Goal: Register for event/course

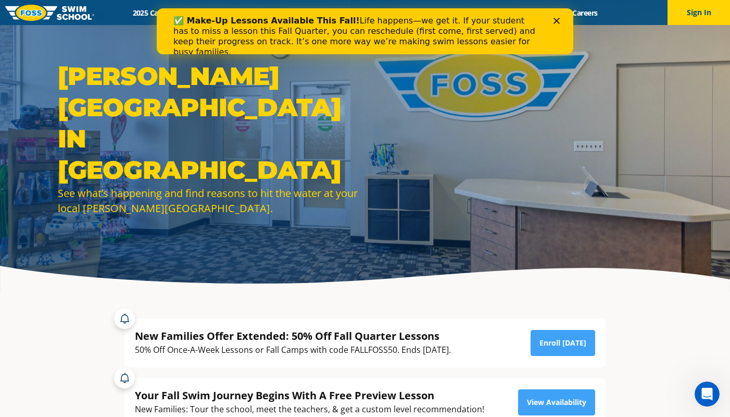
click at [556, 19] on polygon "Close" at bounding box center [557, 21] width 6 height 6
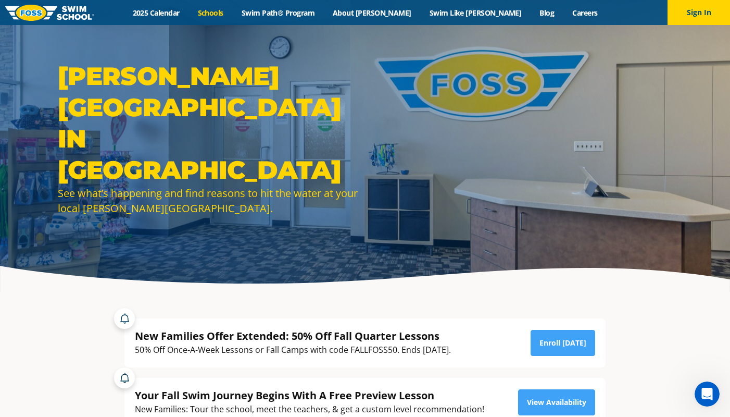
click at [232, 15] on link "Schools" at bounding box center [211, 13] width 44 height 10
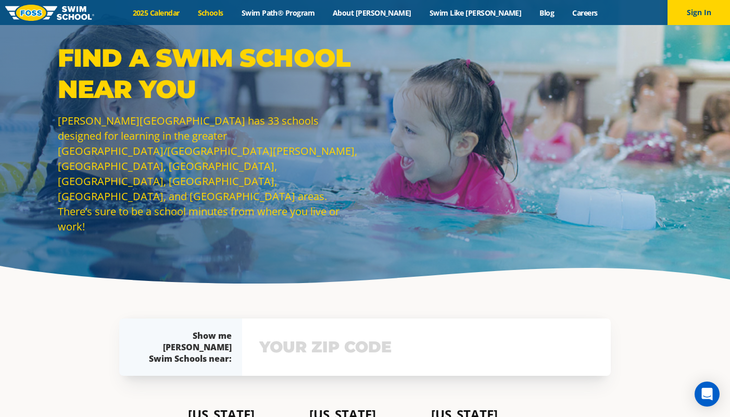
click at [189, 13] on link "2025 Calendar" at bounding box center [155, 13] width 65 height 10
click at [315, 342] on div "Show me Foss Swim Schools near: The Foss Swim School near me: Not yours? View s…" at bounding box center [365, 347] width 502 height 68
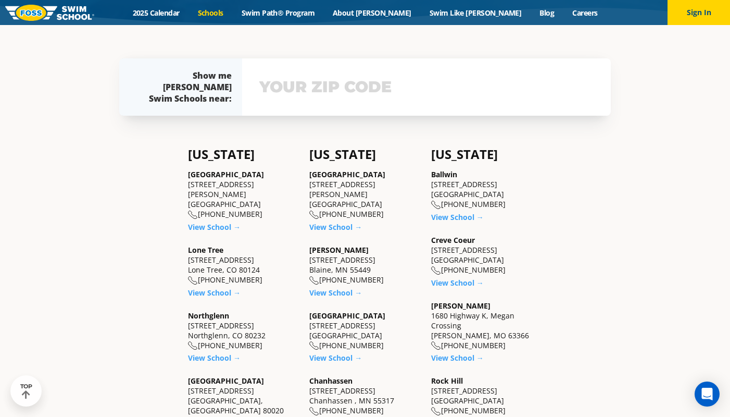
scroll to position [266, 0]
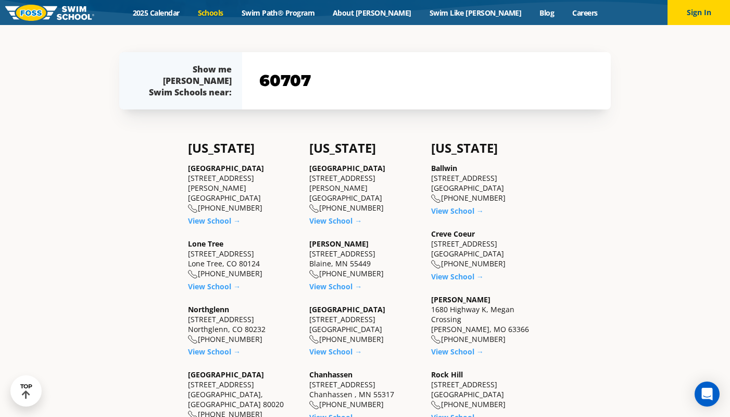
type input "60707"
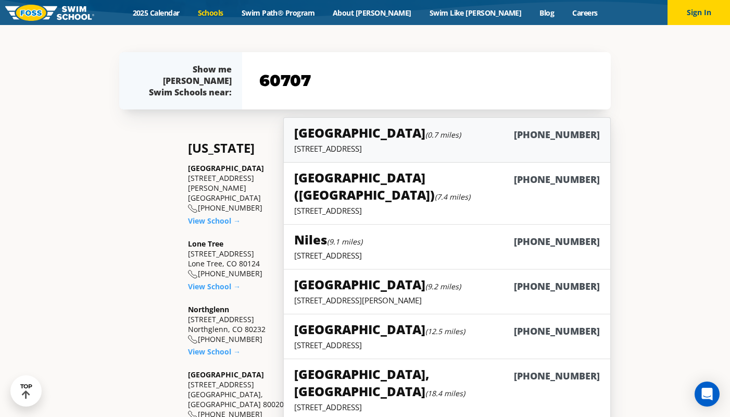
click at [365, 154] on link "Elmwood Park (0.7 miles) (708) 695-8100 1850 N Harlem Ave, Suite 100, Elmwood P…" at bounding box center [447, 139] width 328 height 45
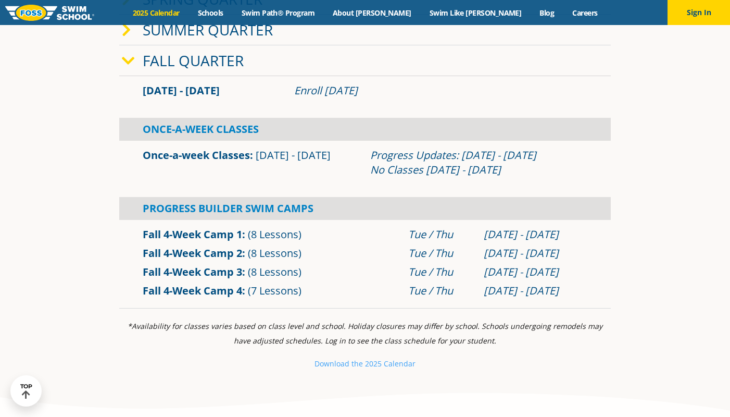
scroll to position [345, 0]
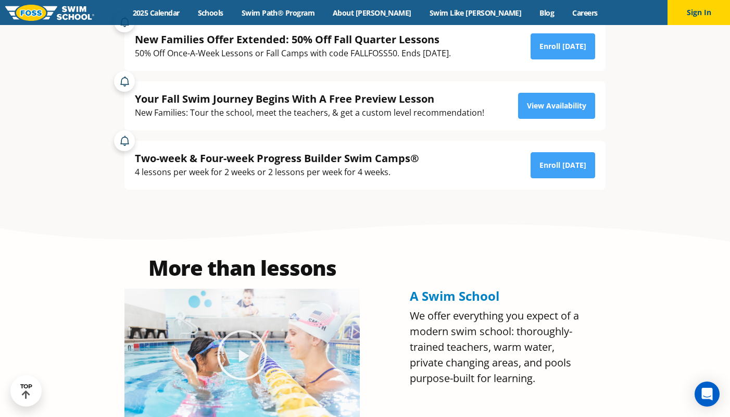
scroll to position [298, 0]
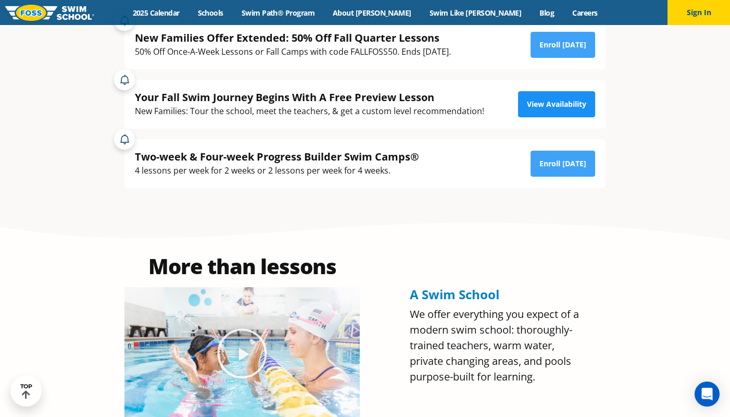
click at [564, 105] on link "View Availability" at bounding box center [556, 104] width 77 height 26
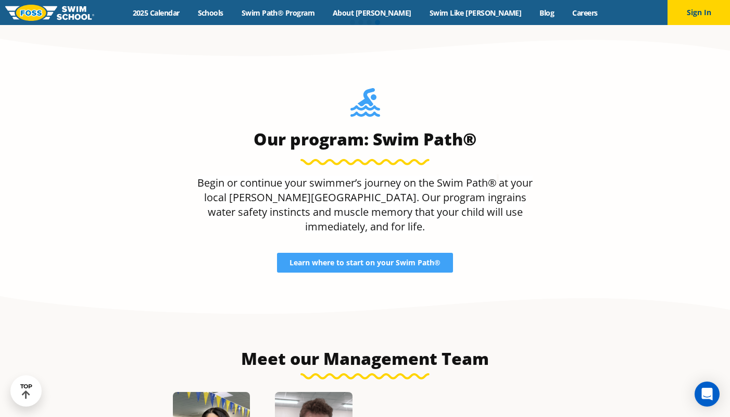
scroll to position [917, 0]
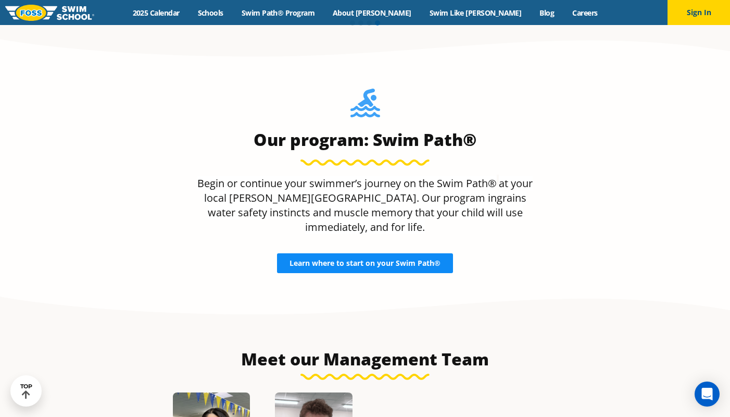
click at [311, 259] on span "Learn where to start on your Swim Path®" at bounding box center [365, 262] width 151 height 7
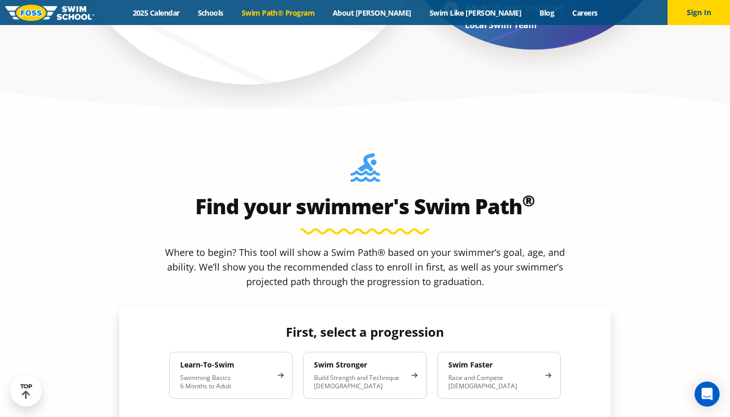
scroll to position [841, 0]
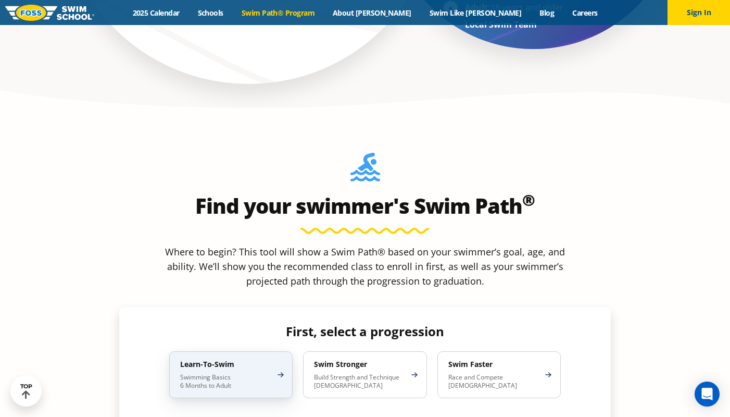
click at [199, 360] on h4 "Learn-To-Swim" at bounding box center [225, 364] width 91 height 9
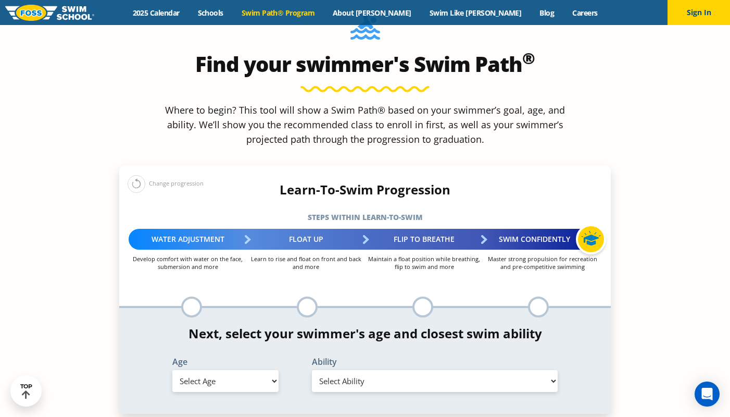
scroll to position [1013, 0]
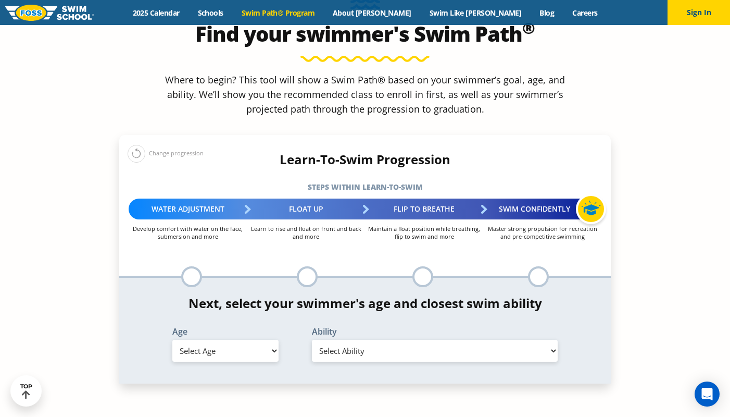
select select "6-months---1-year"
select select "6-months---1-year-first-in-water-experience"
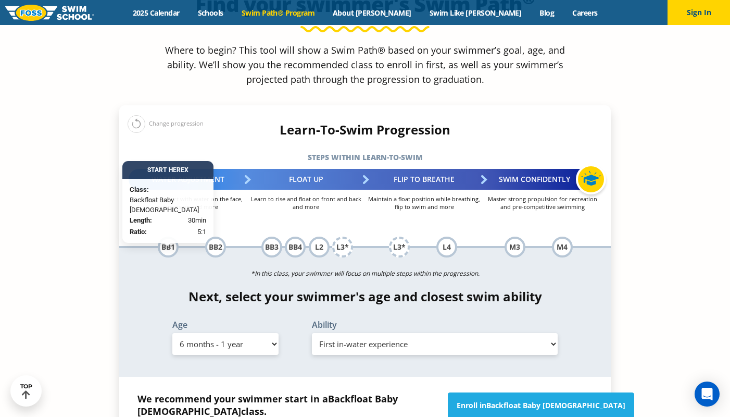
scroll to position [1044, 0]
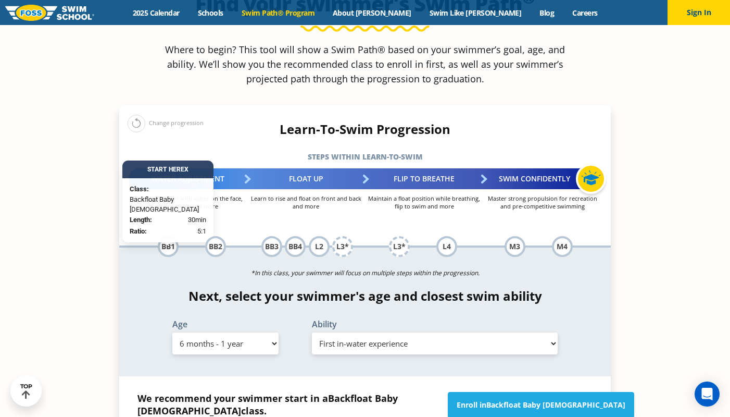
click at [551, 376] on div "We recommend your swimmer start in a Backfloat Baby 1 class. See available Back…" at bounding box center [365, 421] width 492 height 91
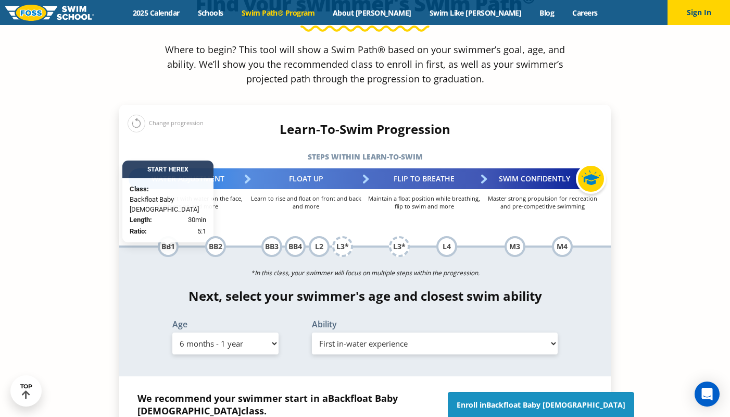
click at [548, 392] on link "Enroll in Backfloat Baby 1" at bounding box center [541, 405] width 187 height 26
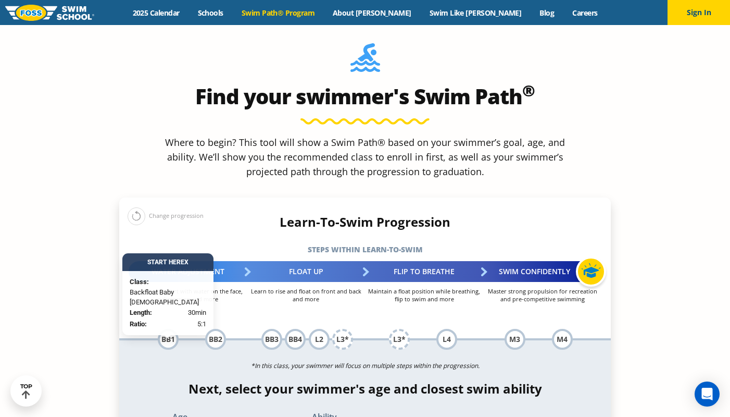
scroll to position [957, 0]
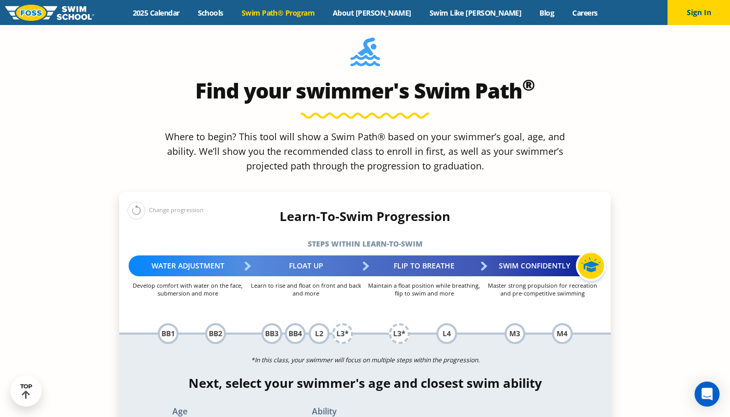
click at [173, 323] on div "BB1" at bounding box center [168, 333] width 21 height 21
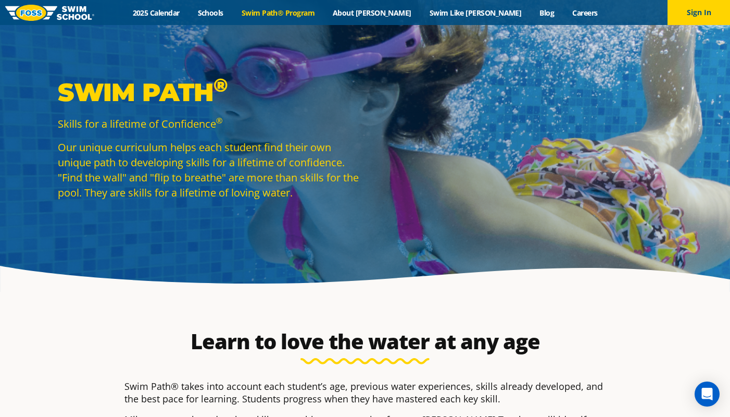
scroll to position [0, 0]
click at [189, 8] on link "2025 Calendar" at bounding box center [155, 13] width 65 height 10
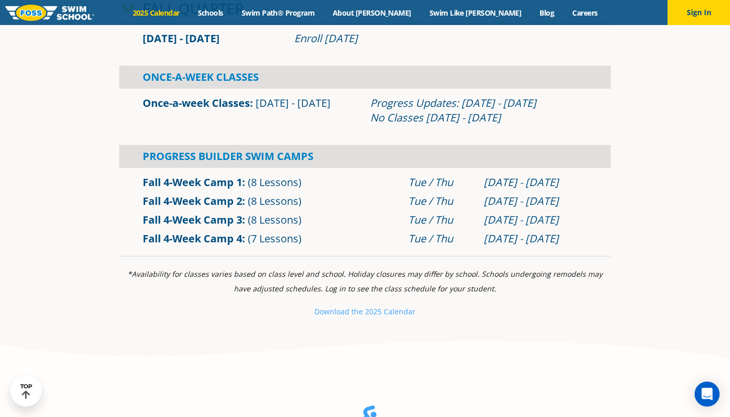
scroll to position [368, 0]
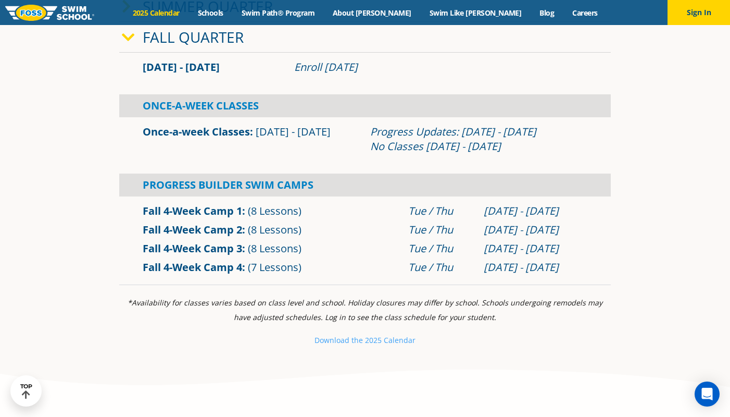
click at [216, 209] on link "Fall 4-Week Camp 1" at bounding box center [193, 211] width 100 height 14
